Goal: Find specific page/section: Find specific page/section

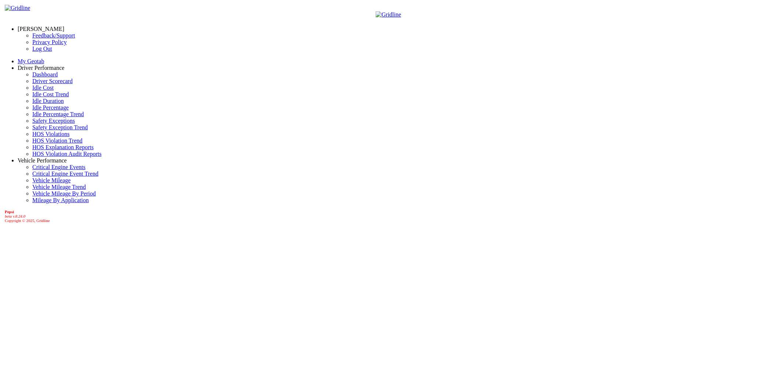
click at [55, 150] on link "HOS Explanation Reports" at bounding box center [62, 147] width 61 height 6
click at [45, 26] on link "[PERSON_NAME]" at bounding box center [41, 29] width 47 height 6
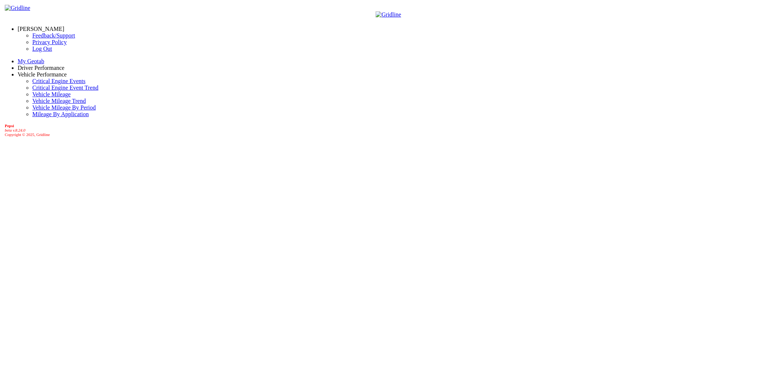
click at [42, 52] on link "Log Out" at bounding box center [42, 49] width 20 height 6
